Goal: Communication & Community: Answer question/provide support

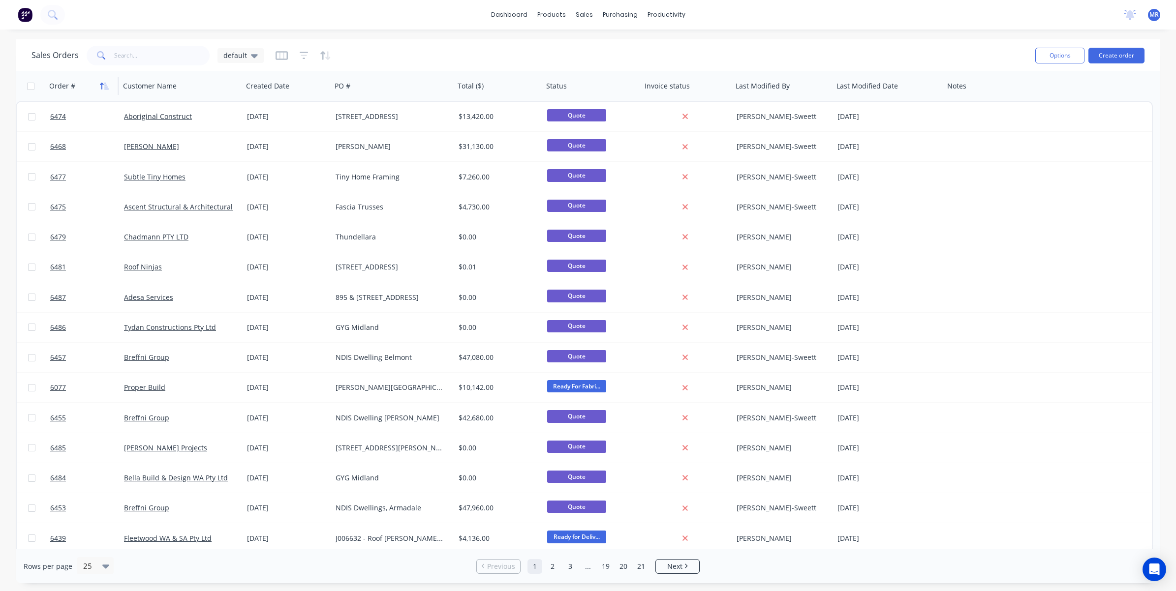
click at [104, 80] on button "button" at bounding box center [104, 86] width 15 height 15
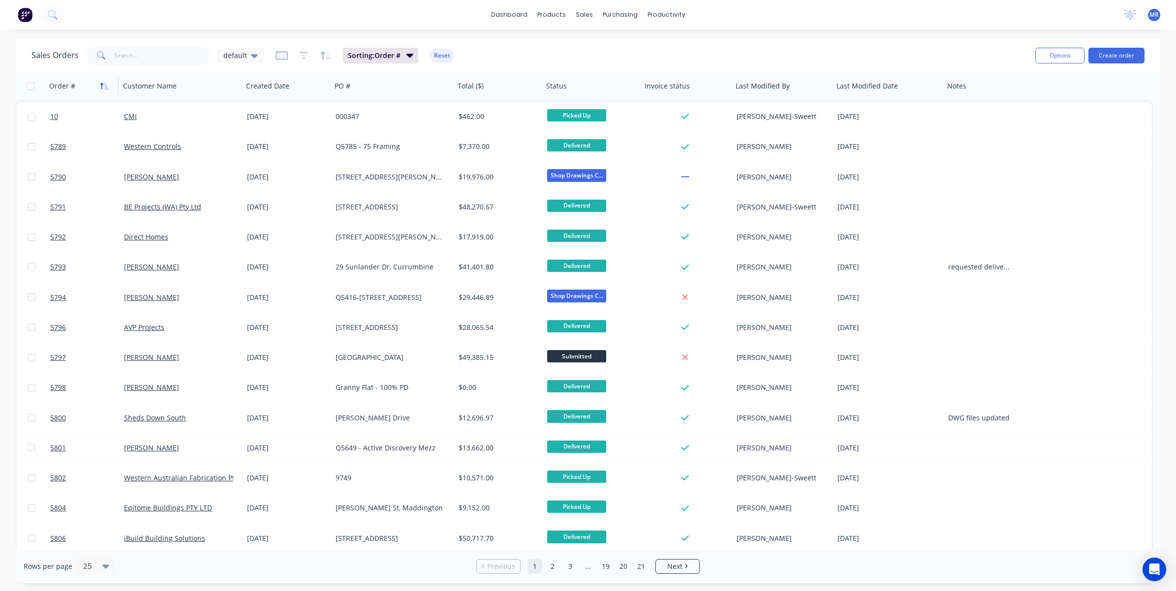
click at [102, 80] on button "button" at bounding box center [104, 86] width 15 height 15
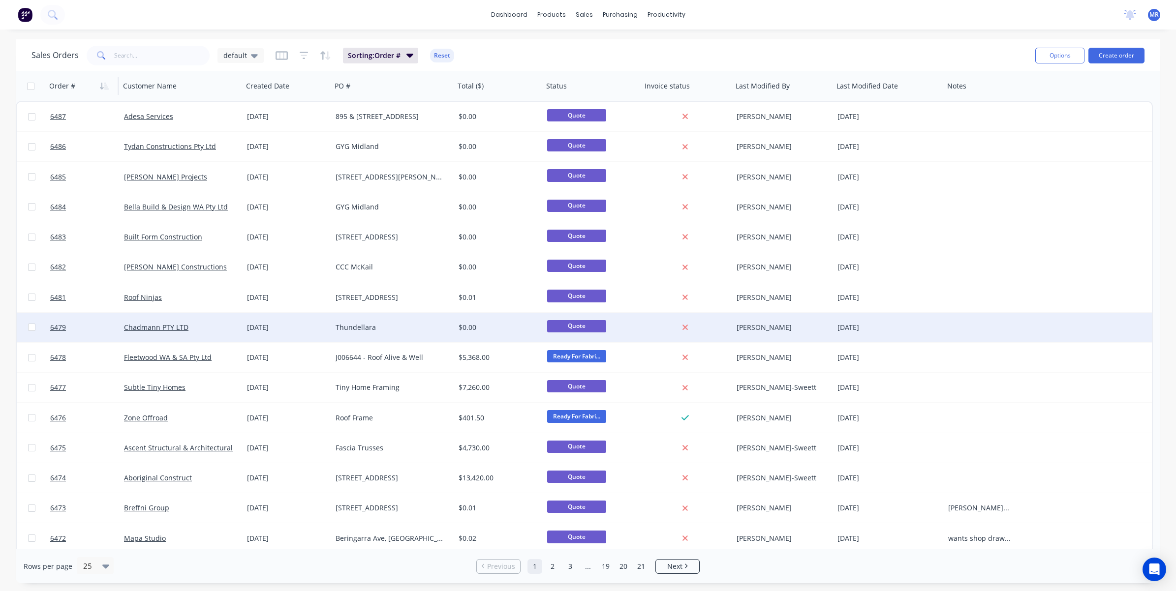
click at [397, 327] on div "Thundellara" at bounding box center [389, 328] width 109 height 10
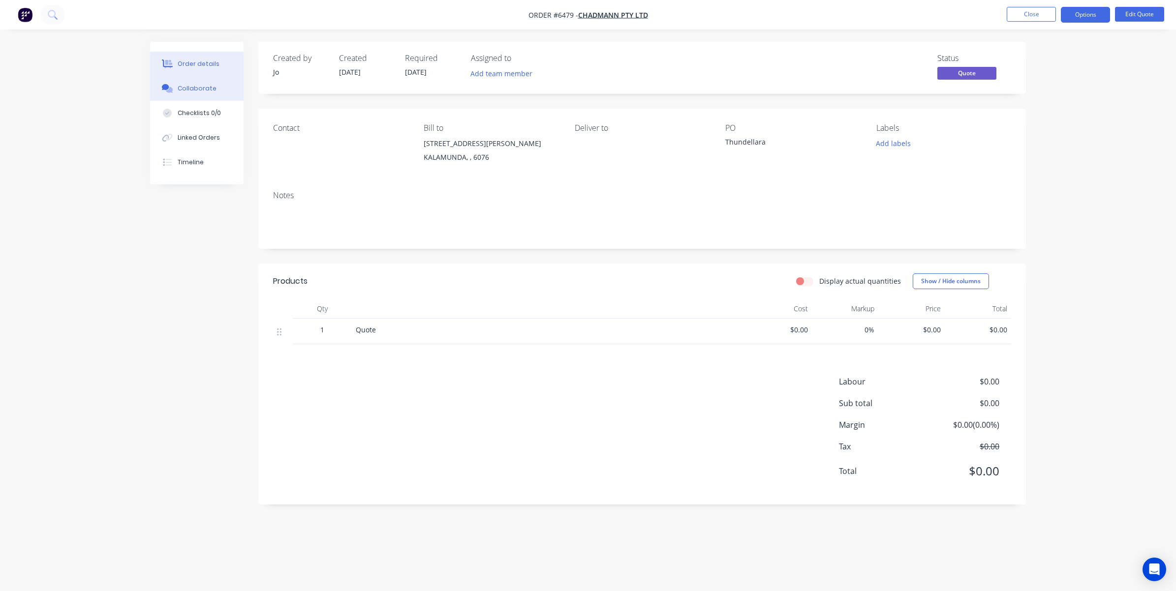
click at [197, 95] on button "Collaborate" at bounding box center [196, 88] width 93 height 25
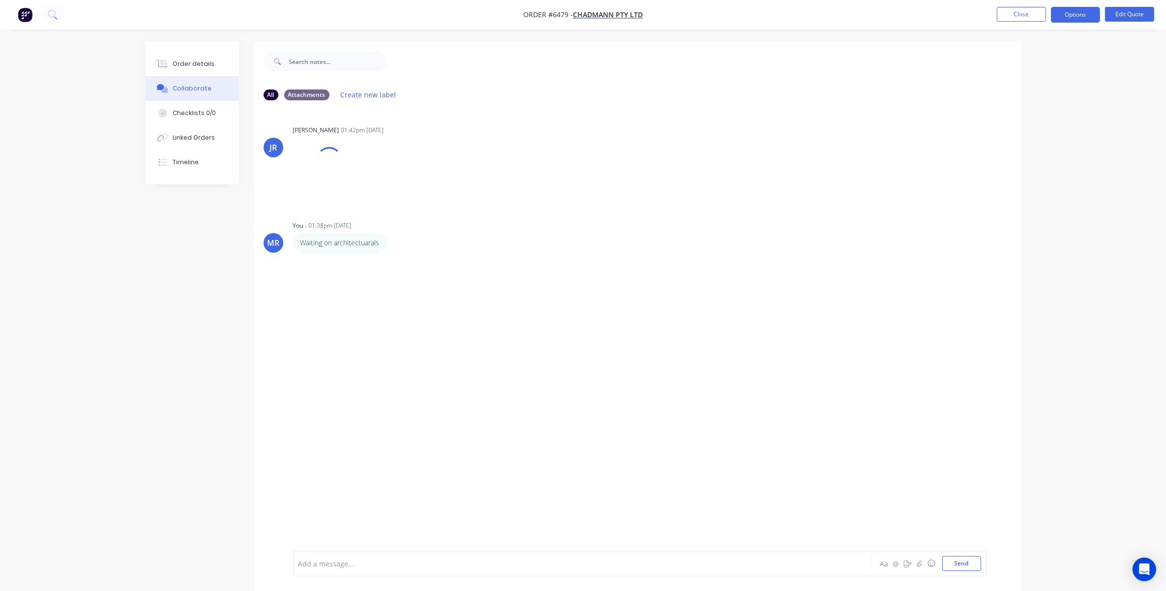
click at [354, 400] on div at bounding box center [555, 564] width 512 height 10
click at [783, 400] on button "Send" at bounding box center [961, 563] width 39 height 15
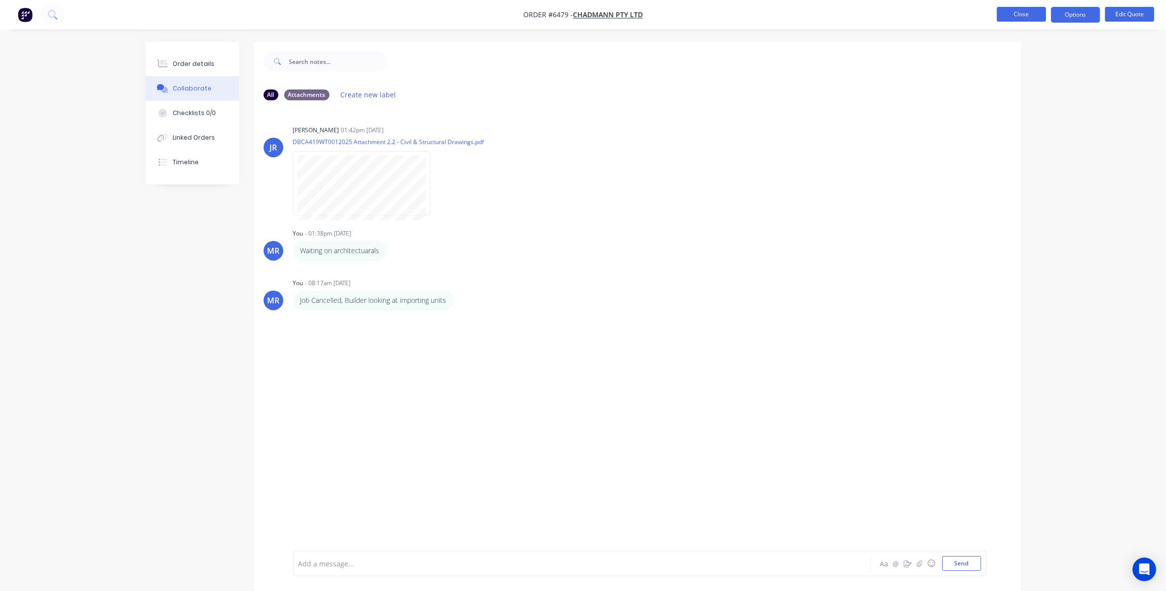
click at [783, 16] on button "Close" at bounding box center [1021, 14] width 49 height 15
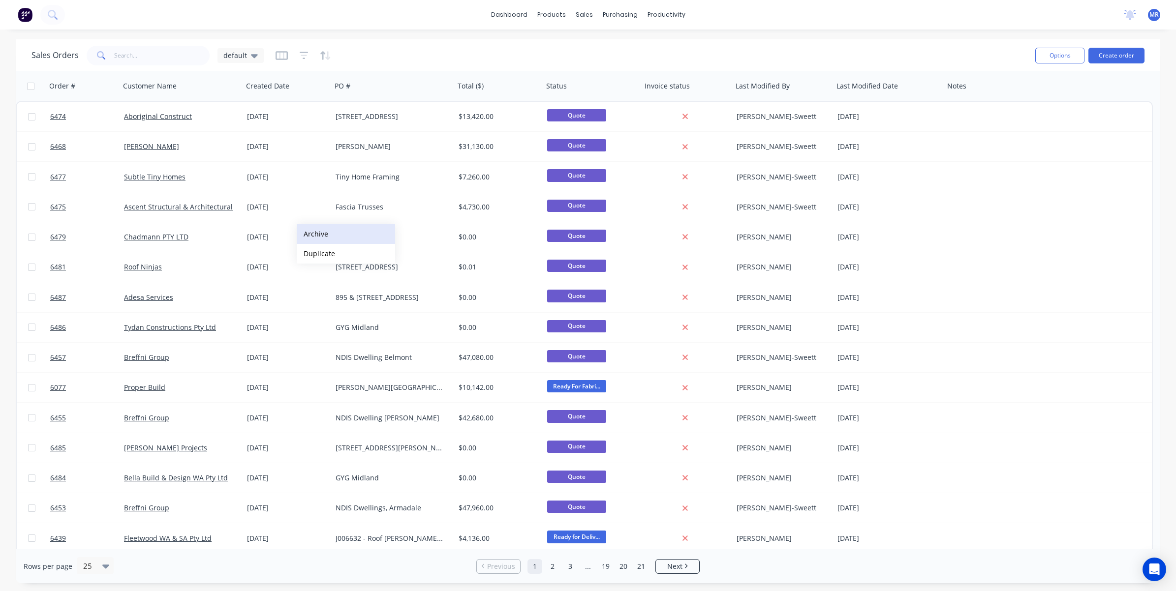
click at [325, 235] on button "Archive" at bounding box center [346, 234] width 98 height 20
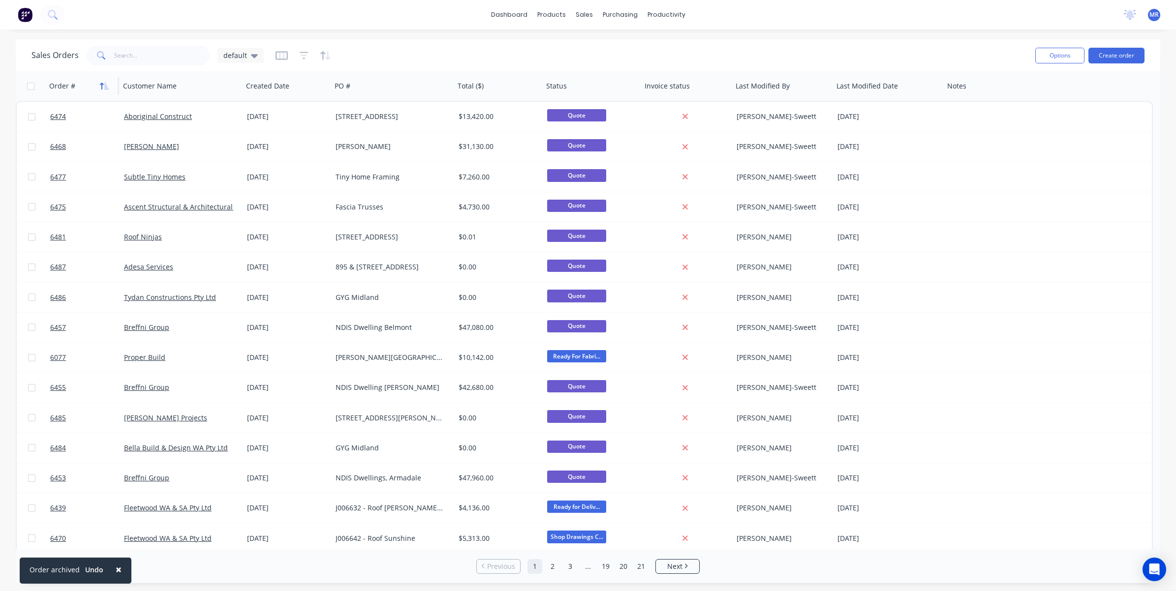
click at [107, 87] on icon "button" at bounding box center [106, 86] width 4 height 7
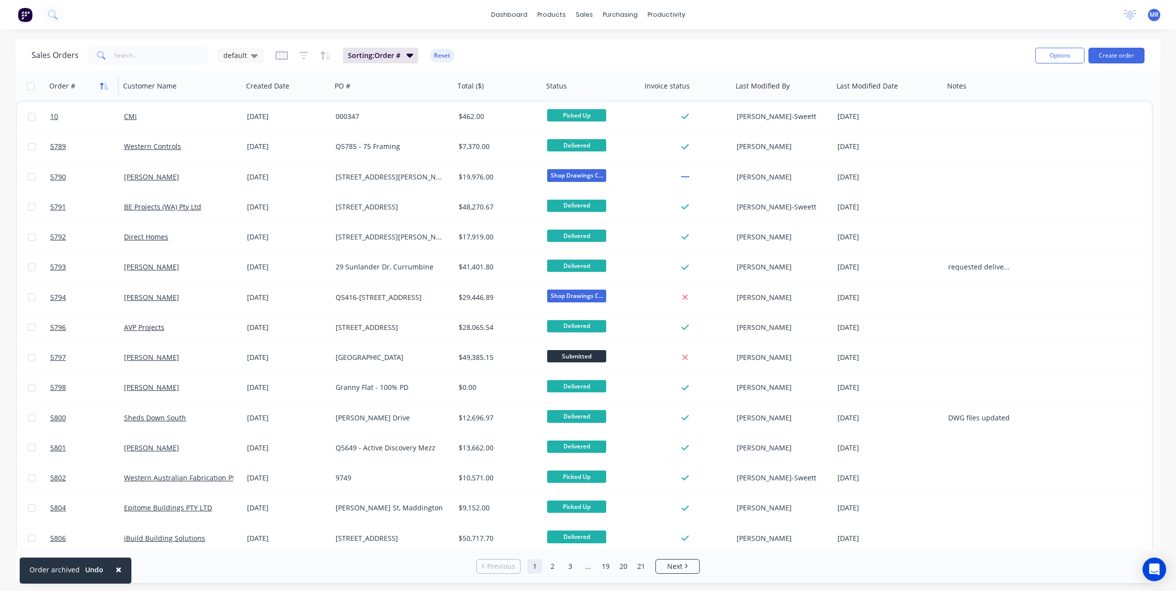
click at [106, 86] on icon "button" at bounding box center [104, 86] width 9 height 8
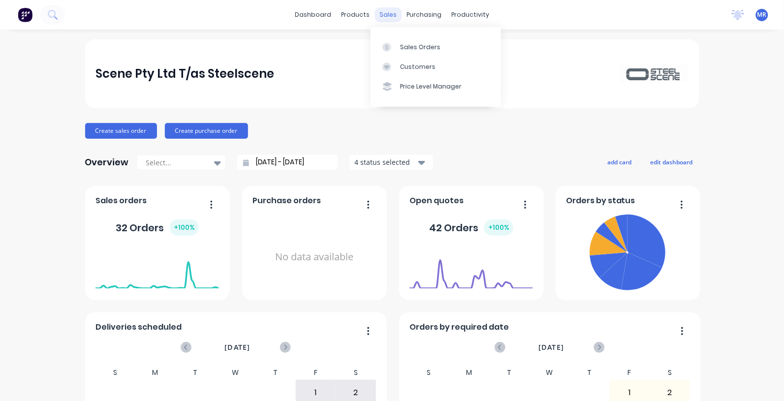
click at [385, 16] on div "sales" at bounding box center [387, 14] width 27 height 15
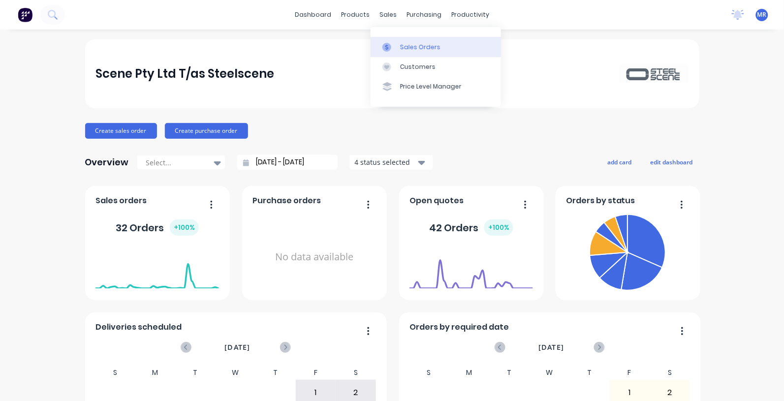
click at [417, 47] on div "Sales Orders" at bounding box center [420, 47] width 40 height 9
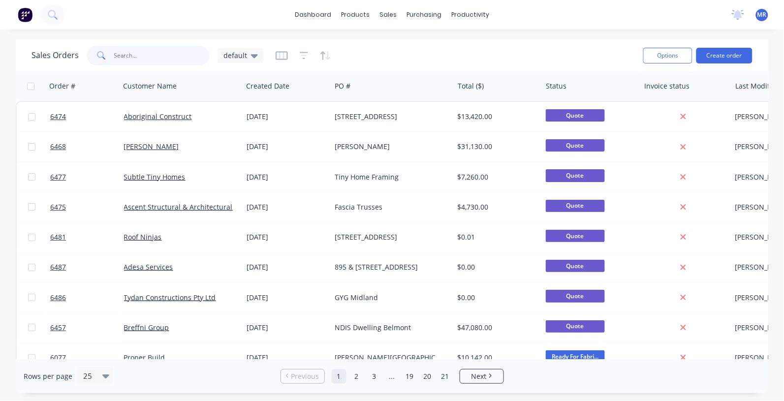
click at [174, 61] on input "text" at bounding box center [162, 56] width 96 height 20
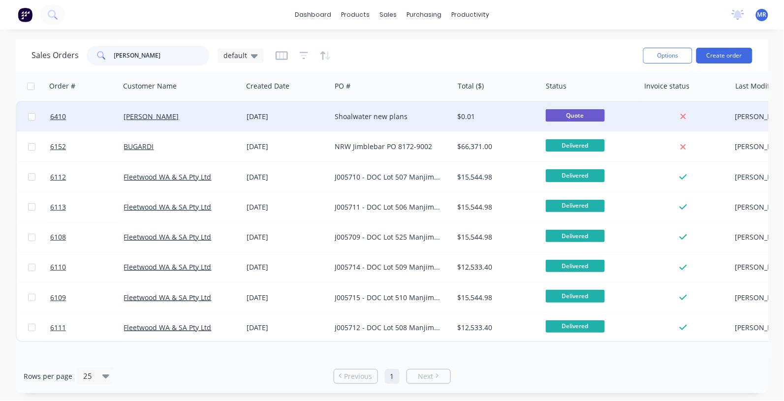
type input "[PERSON_NAME]"
click at [375, 116] on div "Shoalwater new plans" at bounding box center [388, 117] width 109 height 10
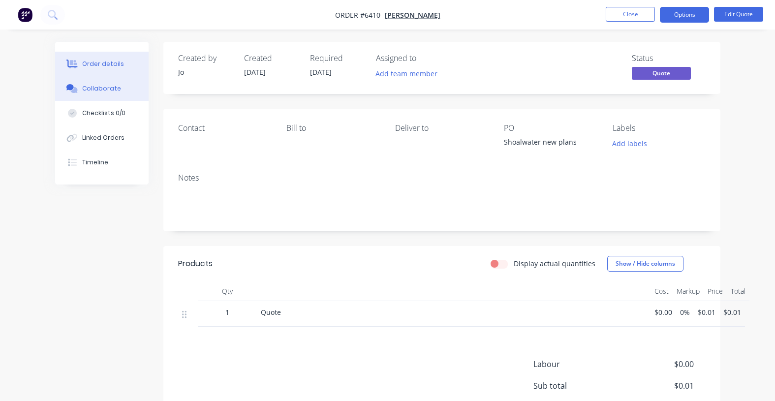
click at [98, 94] on button "Collaborate" at bounding box center [101, 88] width 93 height 25
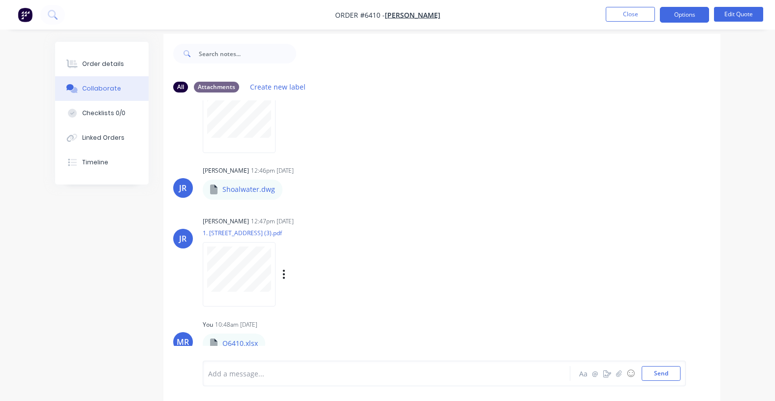
scroll to position [15, 0]
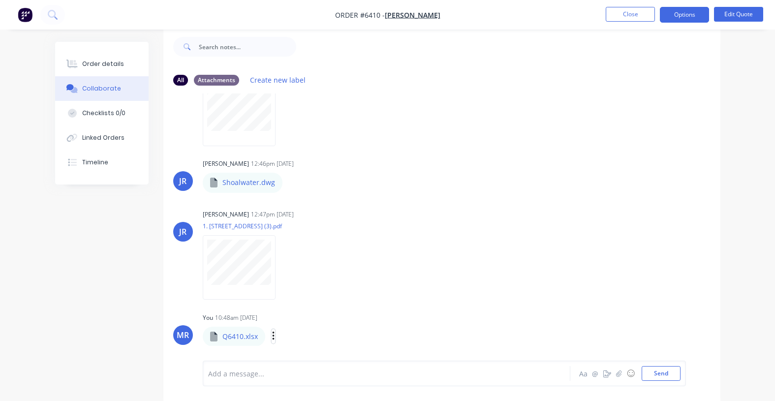
click at [272, 334] on icon "button" at bounding box center [273, 336] width 2 height 9
click at [372, 210] on div "[PERSON_NAME] 12:47pm [DATE]" at bounding box center [356, 214] width 306 height 9
click at [272, 336] on button "button" at bounding box center [274, 336] width 4 height 14
click at [313, 306] on button "Download" at bounding box center [338, 311] width 111 height 22
